Goal: Task Accomplishment & Management: Manage account settings

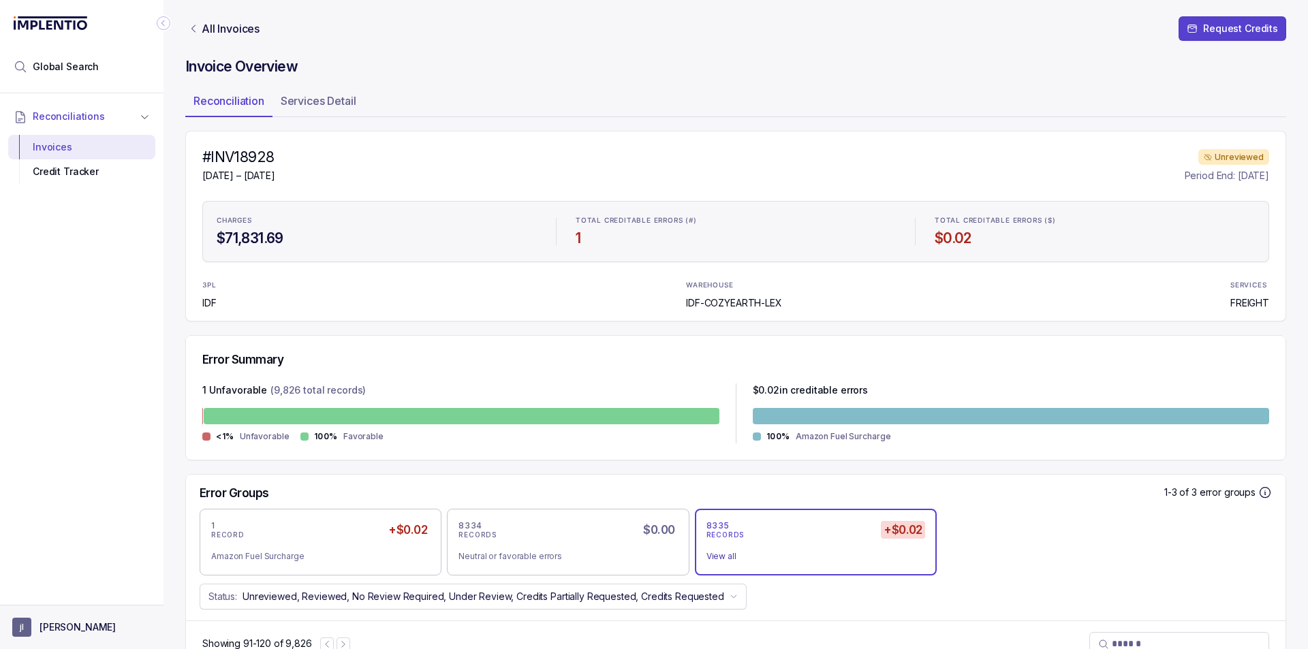
click at [102, 614] on aside "[PERSON_NAME]" at bounding box center [82, 627] width 164 height 44
click at [78, 623] on p "[PERSON_NAME]" at bounding box center [78, 628] width 76 height 14
click at [85, 597] on p "Logout" at bounding box center [89, 598] width 113 height 14
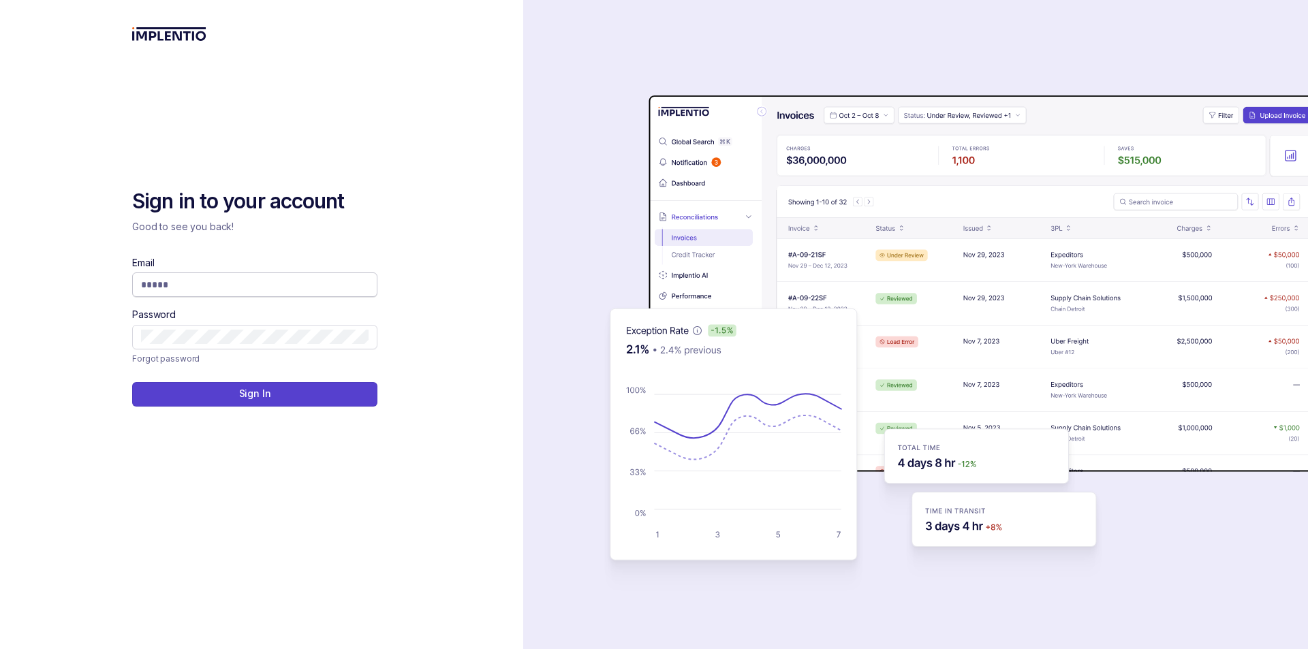
drag, startPoint x: 290, startPoint y: 229, endPoint x: 262, endPoint y: 282, distance: 60.0
click at [285, 236] on div "Sign in to your account Good to see you back! Email Password Forgot password Si…" at bounding box center [261, 297] width 259 height 218
click at [253, 295] on span at bounding box center [254, 285] width 245 height 25
click at [253, 283] on input "Email" at bounding box center [255, 285] width 228 height 14
type input "**********"
